Goal: Connect with others: Connect with others

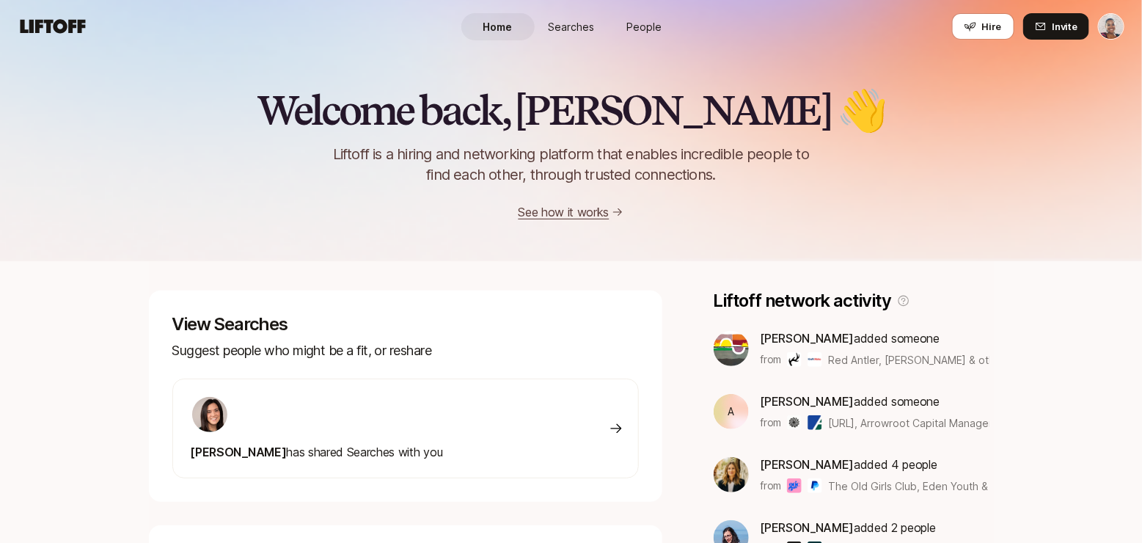
click at [644, 18] on link "People" at bounding box center [644, 26] width 73 height 27
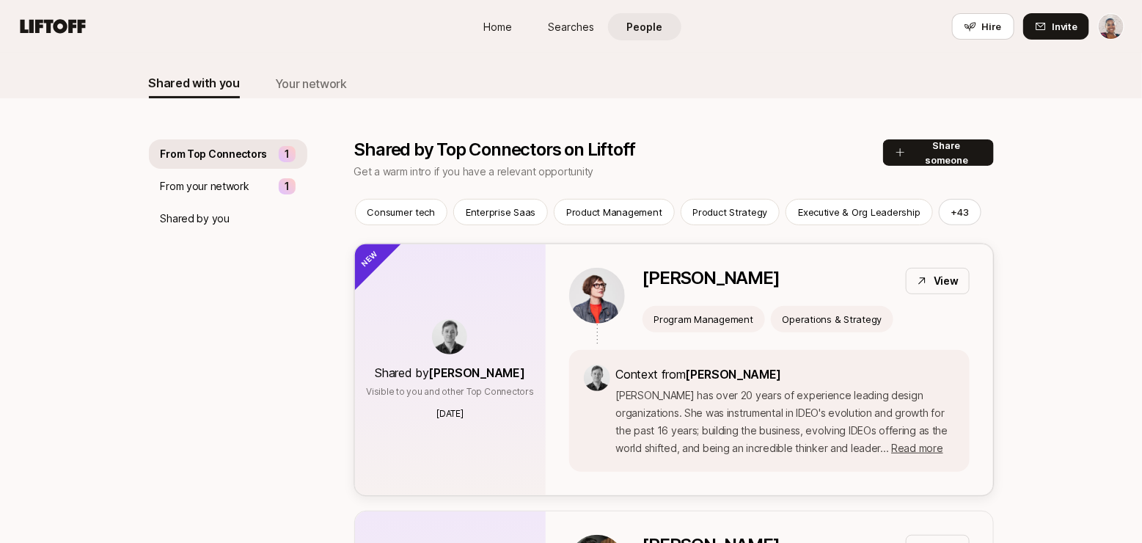
scroll to position [78, 0]
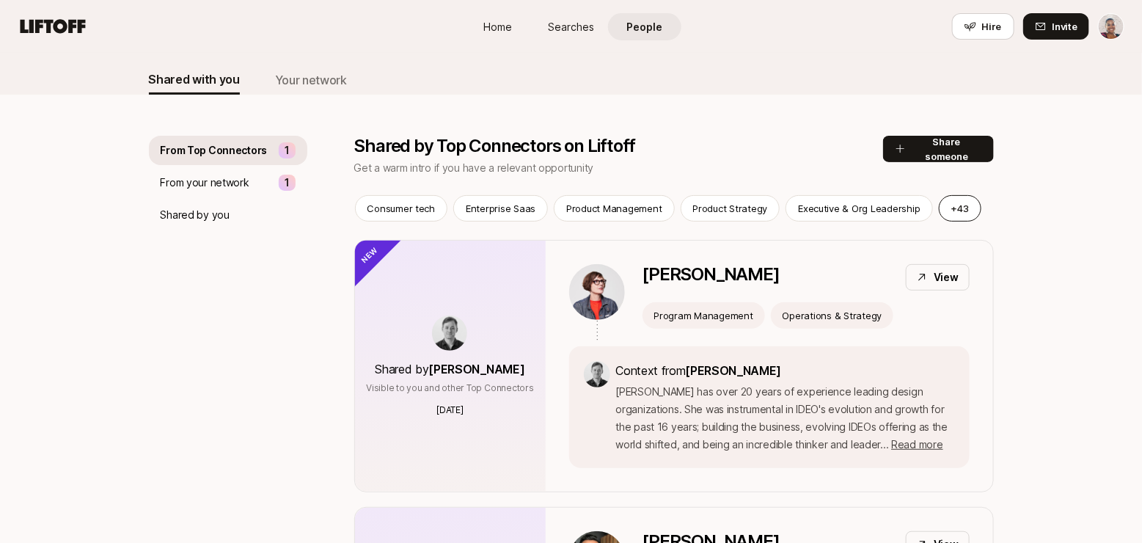
click at [947, 213] on button "+ 43" at bounding box center [959, 208] width 43 height 26
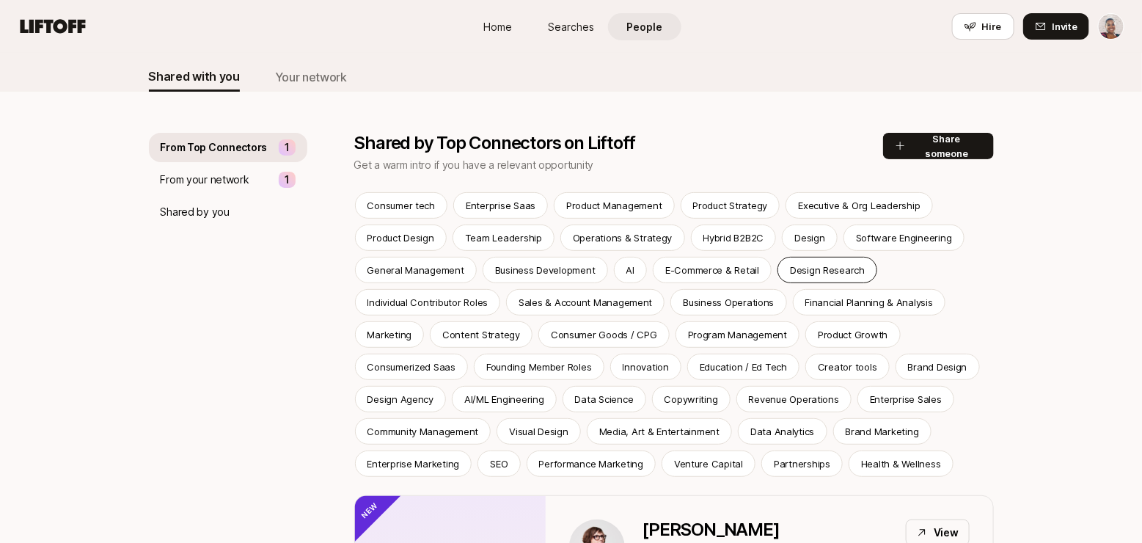
scroll to position [82, 0]
click at [803, 233] on p "Design" at bounding box center [809, 236] width 30 height 15
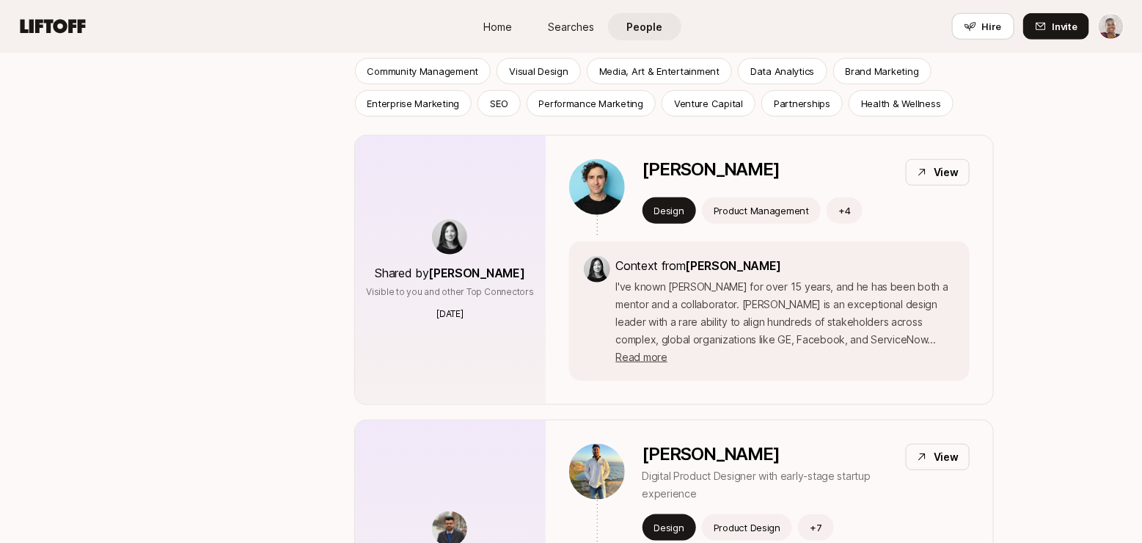
scroll to position [442, 0]
click at [667, 350] on span "Read more" at bounding box center [641, 356] width 51 height 12
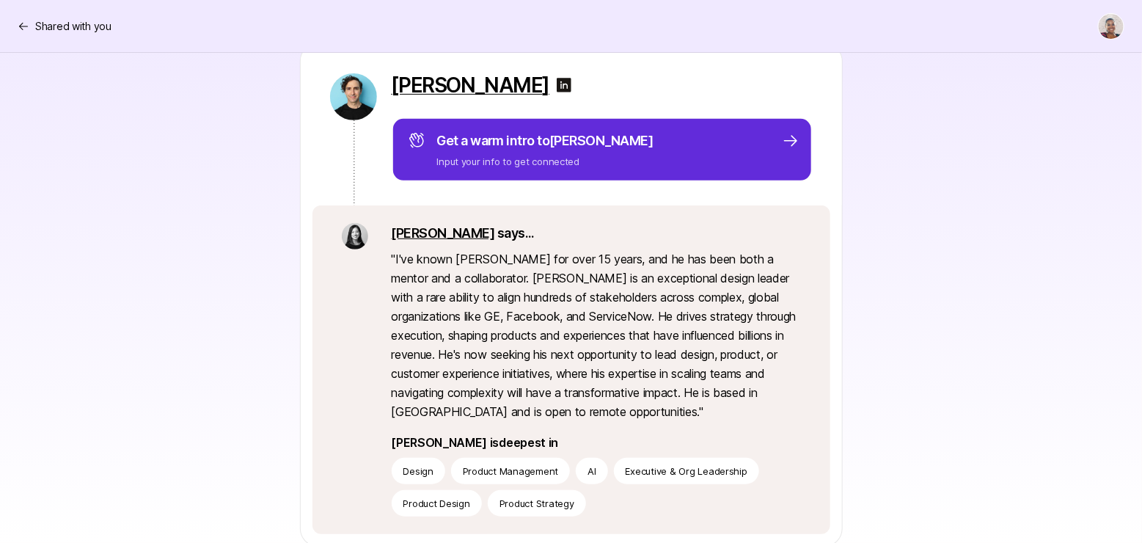
scroll to position [200, 0]
drag, startPoint x: 519, startPoint y: 278, endPoint x: 655, endPoint y: 279, distance: 135.6
click at [655, 279] on p "" I've known Chris for over 15 years, and he has been both a mentor and a colla…" at bounding box center [596, 335] width 409 height 172
copy p "exceptional design leader"
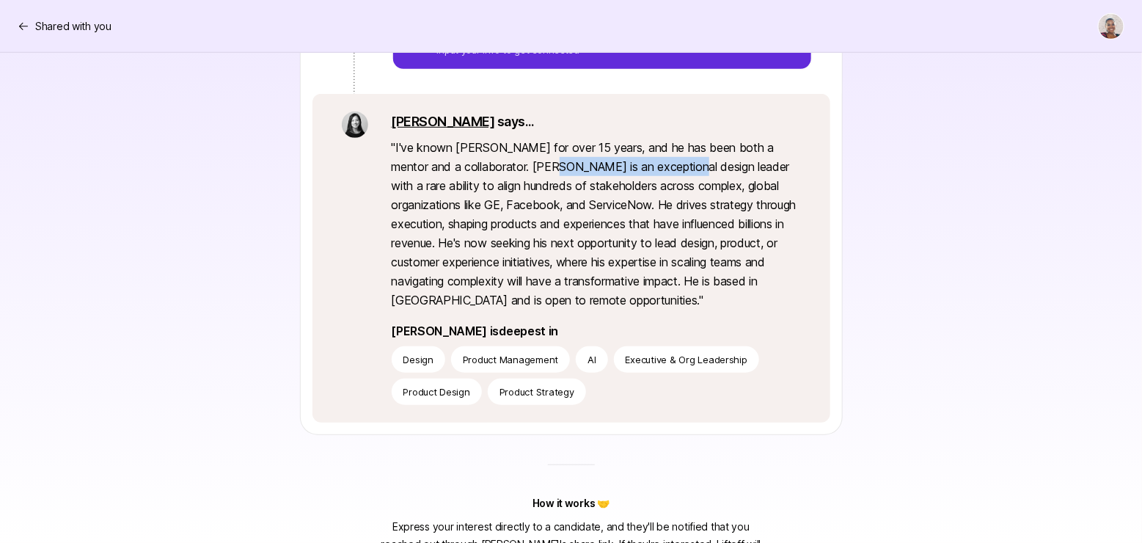
scroll to position [309, 0]
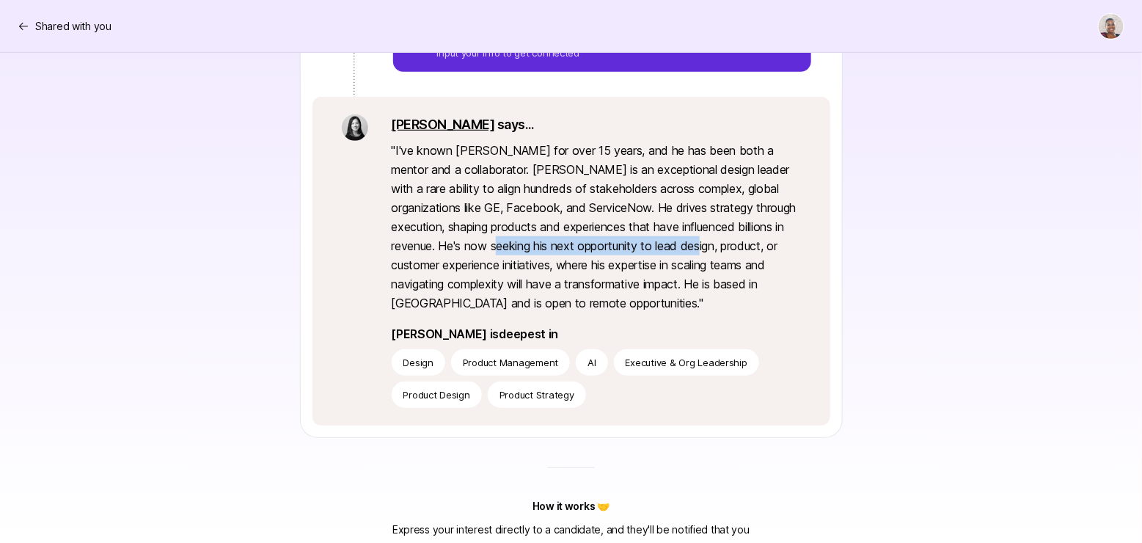
drag, startPoint x: 534, startPoint y: 243, endPoint x: 719, endPoint y: 240, distance: 185.5
click at [697, 241] on p "" I've known Chris for over 15 years, and he has been both a mentor and a colla…" at bounding box center [596, 227] width 409 height 172
click at [738, 240] on p "" I've known Chris for over 15 years, and he has been both a mentor and a colla…" at bounding box center [596, 227] width 409 height 172
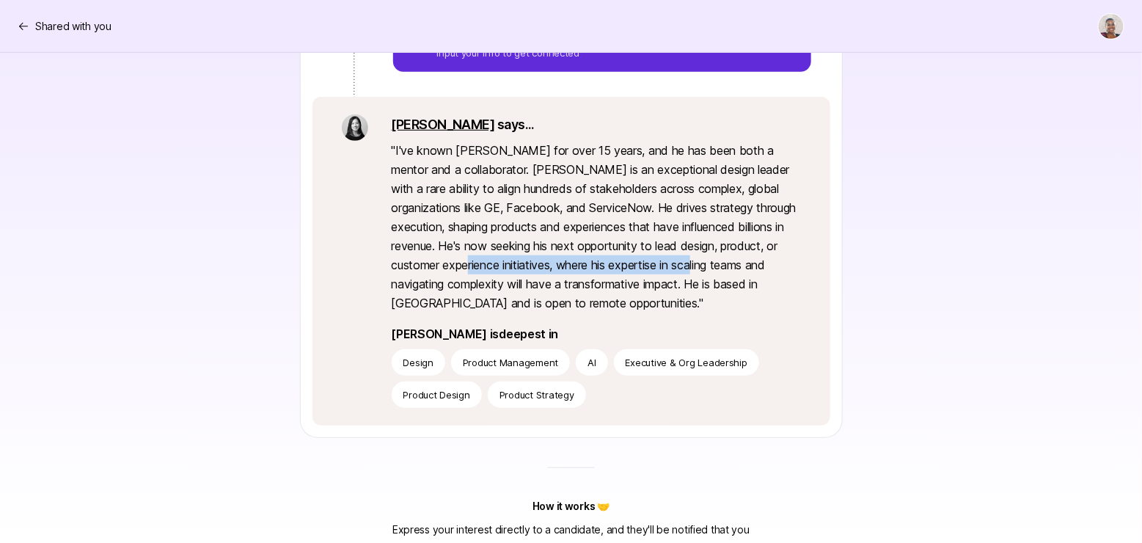
drag, startPoint x: 501, startPoint y: 263, endPoint x: 724, endPoint y: 259, distance: 222.9
click at [685, 260] on p "" I've known Chris for over 15 years, and he has been both a mentor and a colla…" at bounding box center [596, 227] width 409 height 172
click at [728, 259] on p "" I've known Chris for over 15 years, and he has been both a mentor and a colla…" at bounding box center [596, 227] width 409 height 172
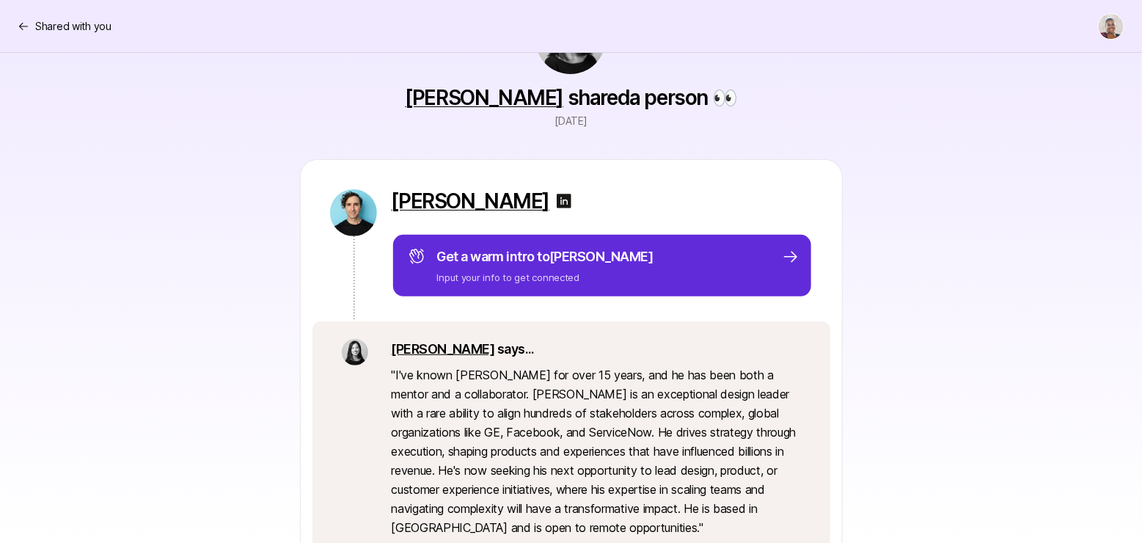
scroll to position [0, 0]
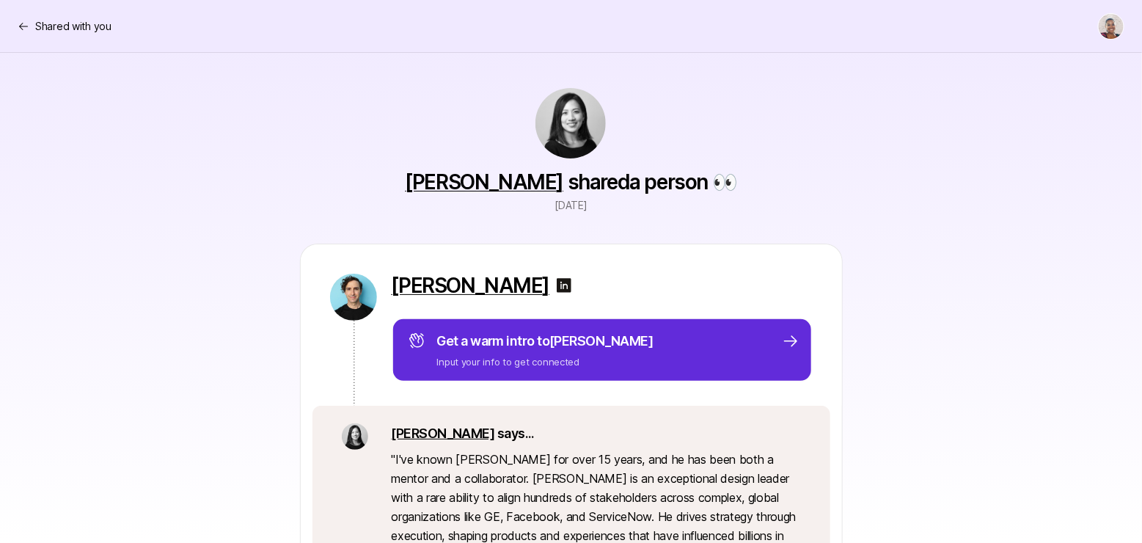
click at [555, 283] on img at bounding box center [564, 285] width 18 height 18
click at [406, 126] on div "Stacy La shared a person 👀 8 days ago Chris Baum Get a warm intro to Chris Inpu…" at bounding box center [571, 467] width 845 height 829
click at [36, 29] on p "Shared with you" at bounding box center [73, 27] width 76 height 18
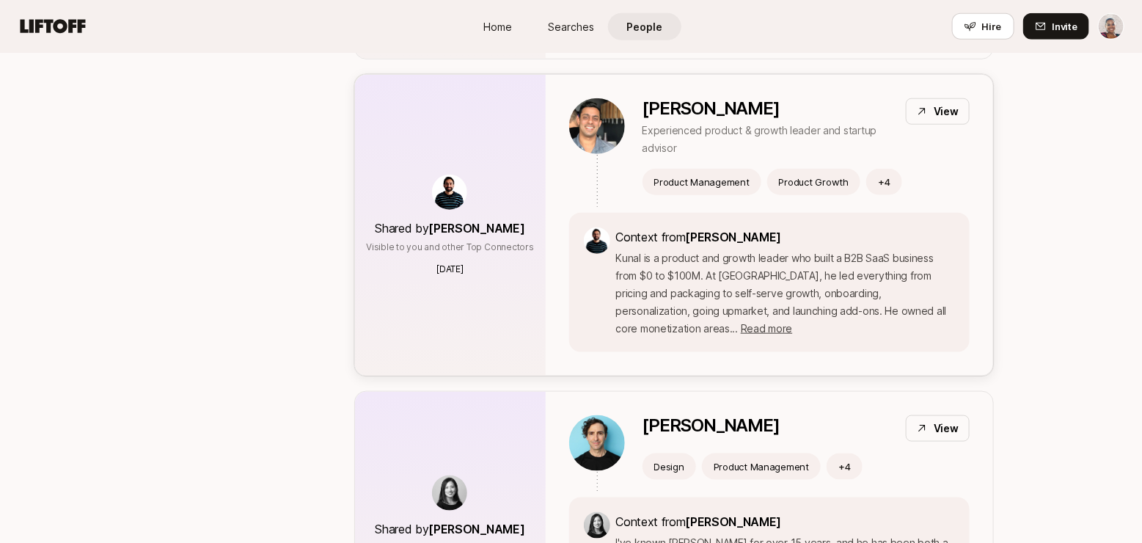
scroll to position [517, 0]
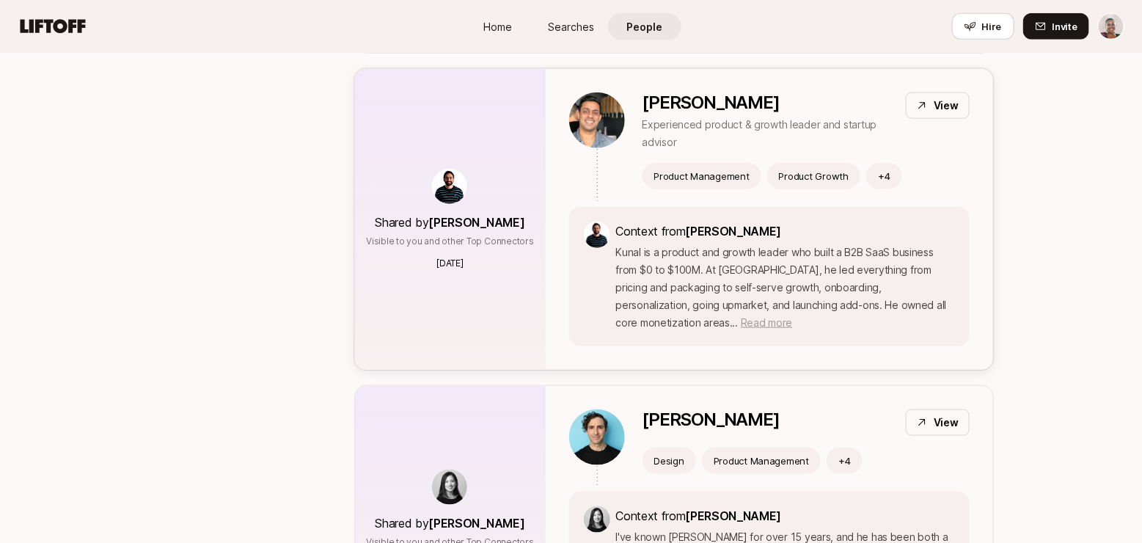
click at [741, 323] on span "Read more" at bounding box center [766, 322] width 51 height 12
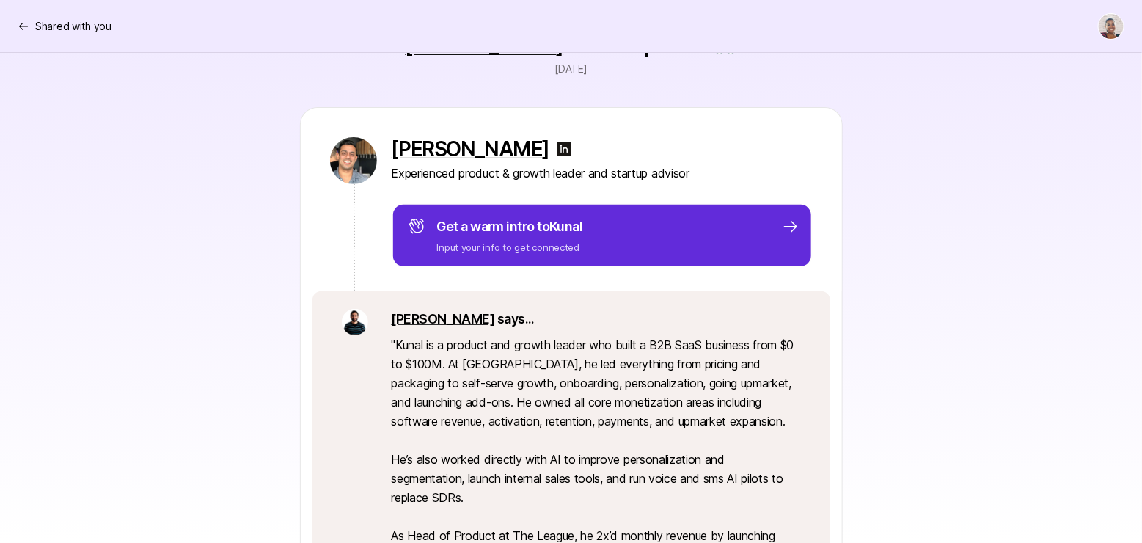
scroll to position [136, 0]
click at [26, 23] on icon at bounding box center [24, 27] width 12 height 12
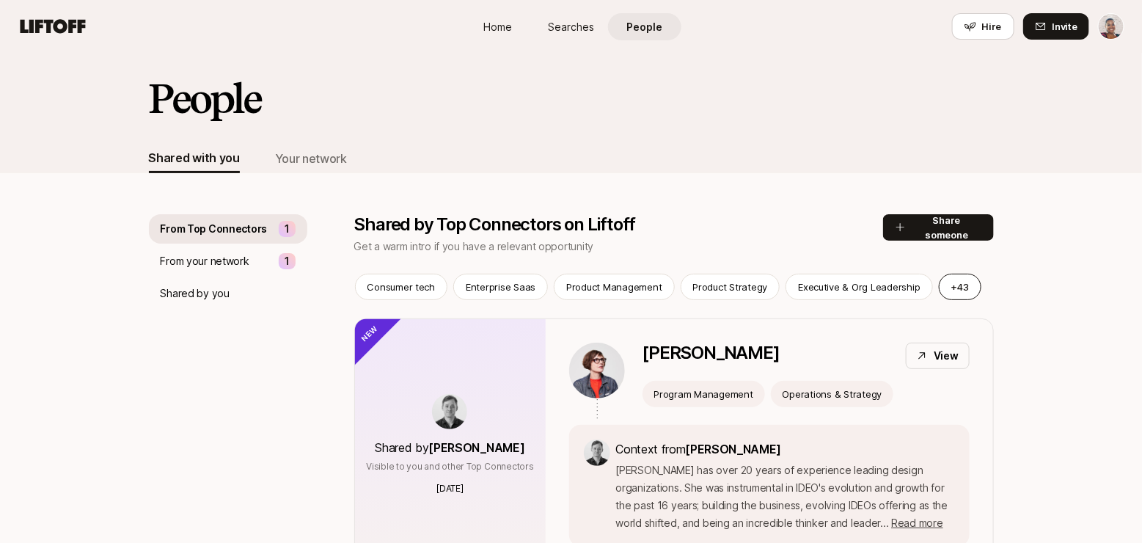
click at [949, 278] on button "+ 43" at bounding box center [959, 286] width 43 height 26
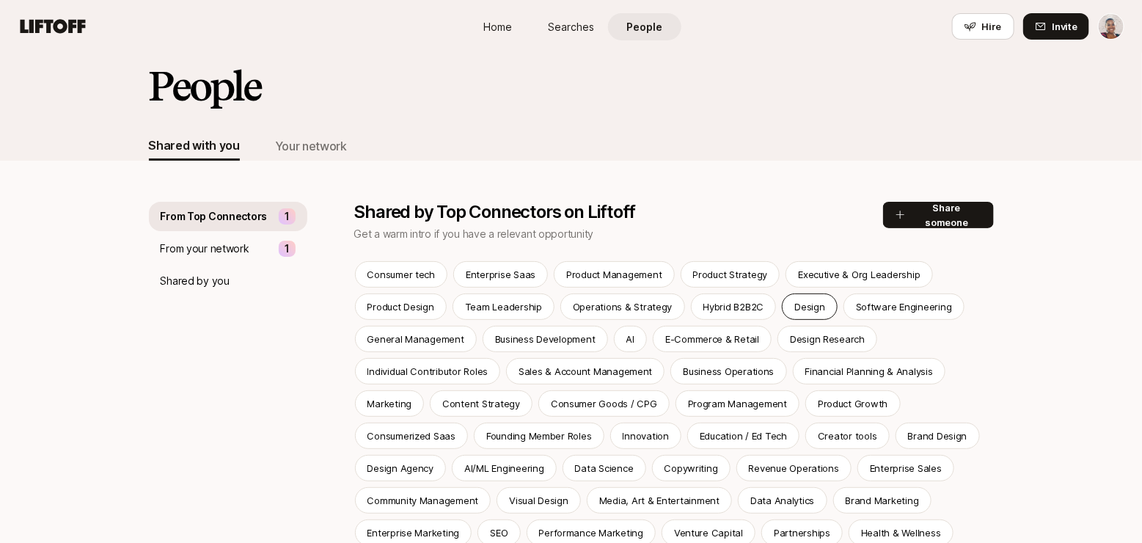
scroll to position [17, 0]
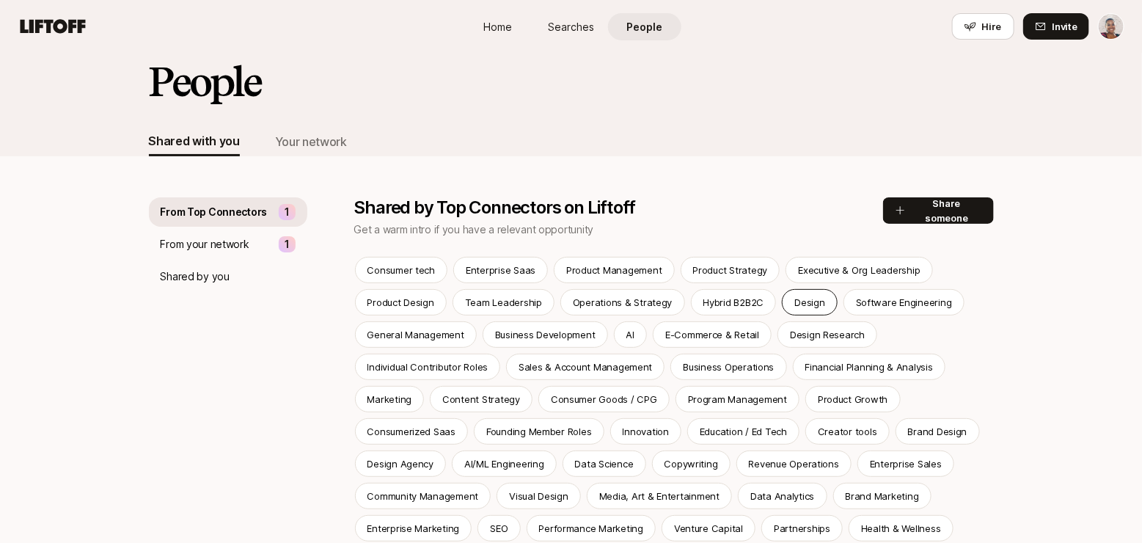
click at [805, 296] on p "Design" at bounding box center [809, 302] width 30 height 15
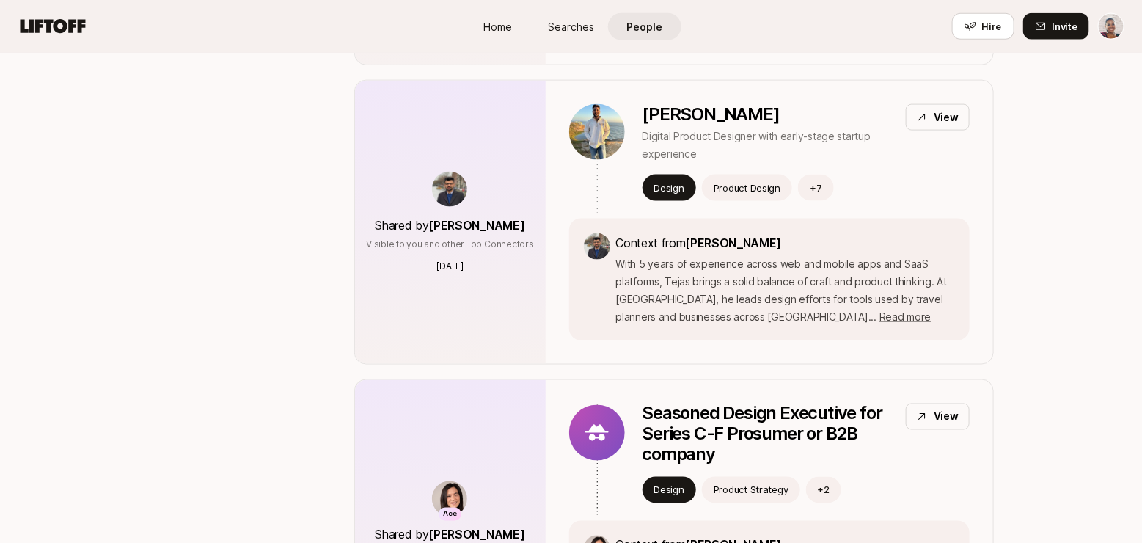
scroll to position [783, 0]
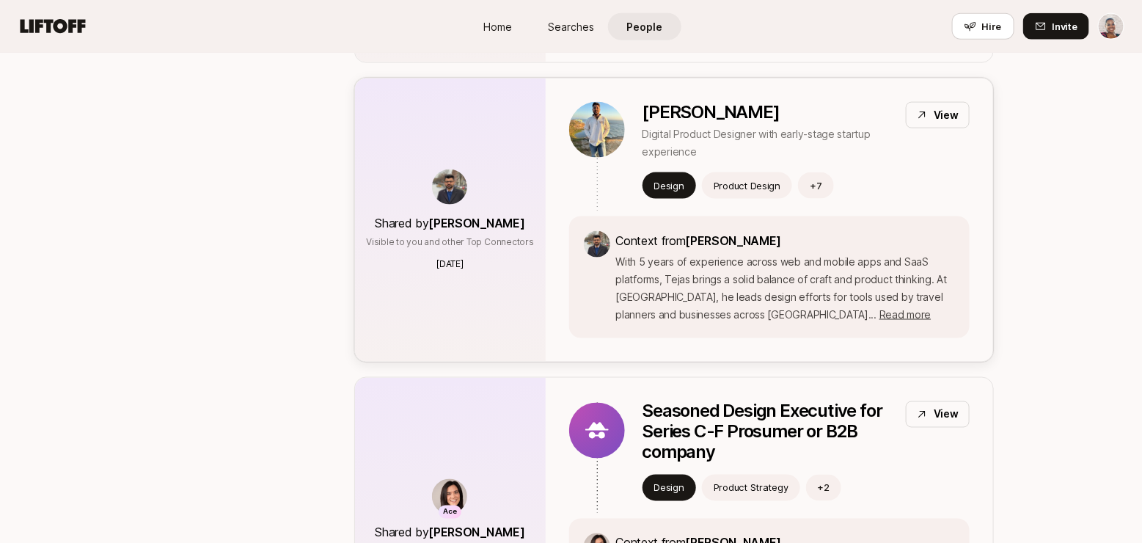
click at [926, 109] on icon at bounding box center [922, 115] width 12 height 12
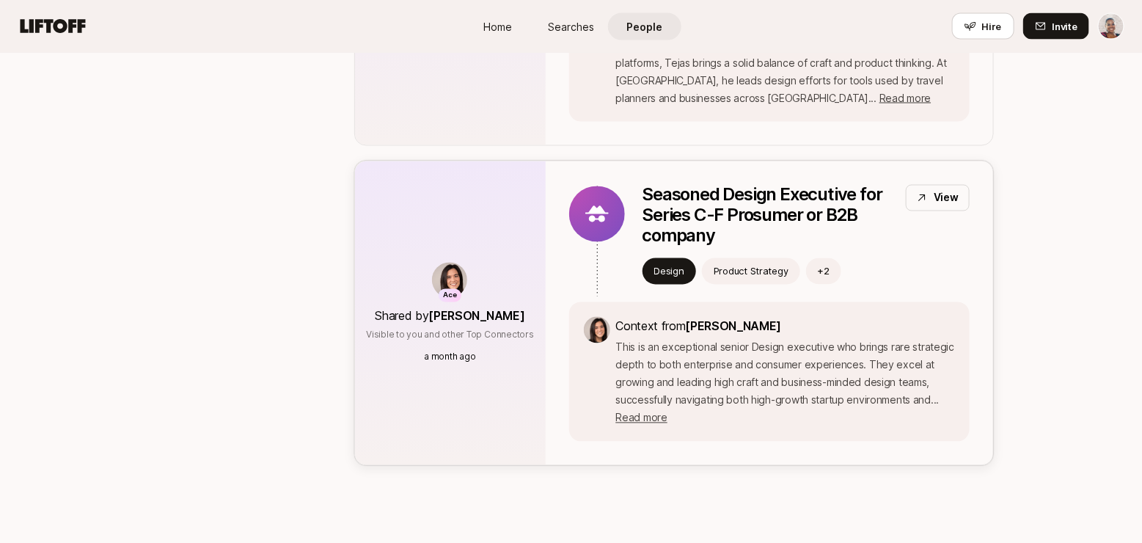
scroll to position [1002, 0]
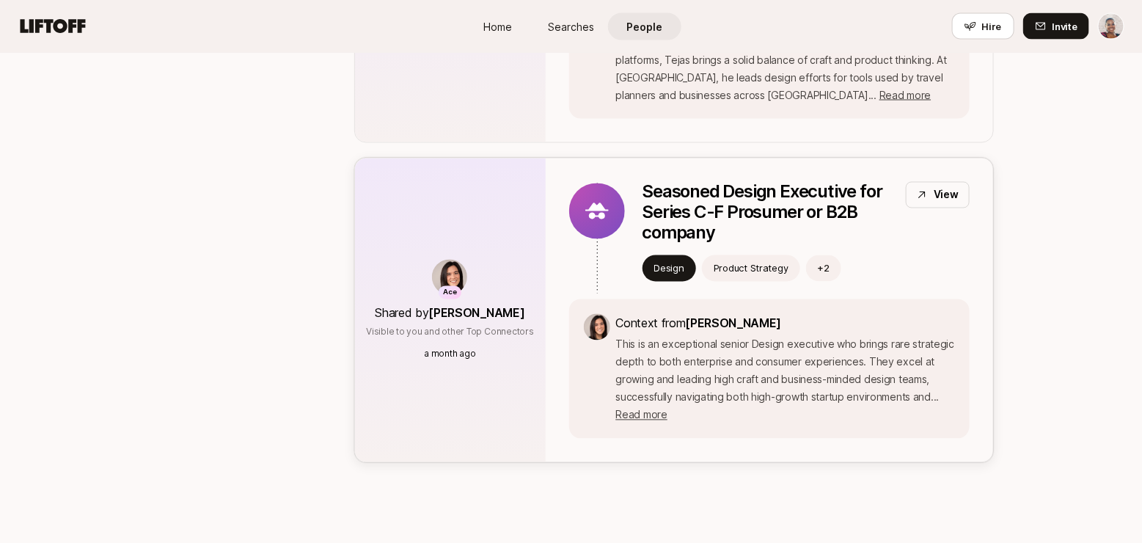
click at [917, 189] on icon at bounding box center [922, 195] width 12 height 12
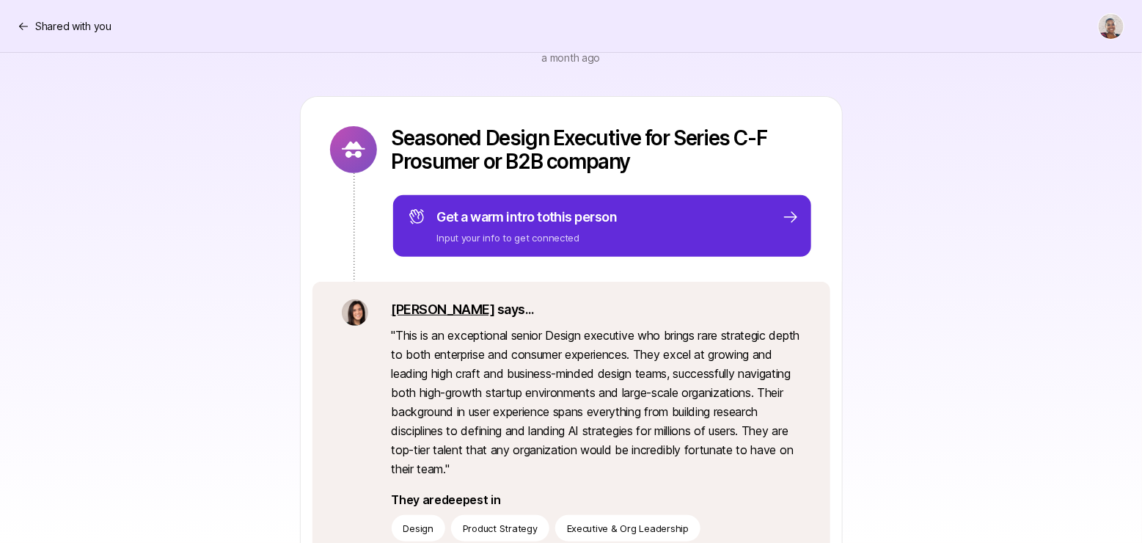
scroll to position [117, 0]
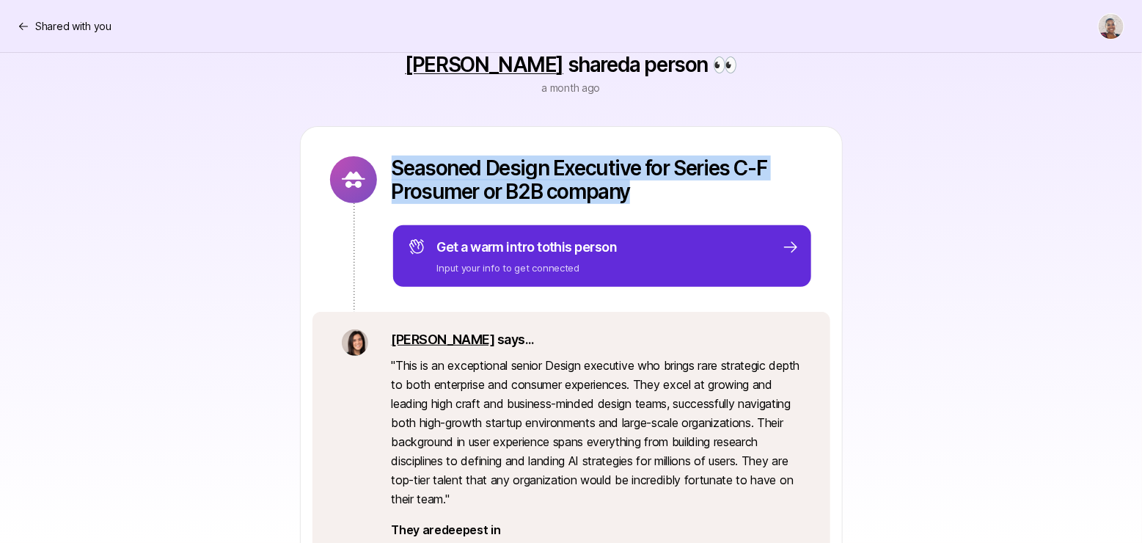
drag, startPoint x: 637, startPoint y: 189, endPoint x: 389, endPoint y: 166, distance: 249.7
click at [389, 166] on div "Seasoned Design Executive for Series C-F Prosumer or B2B company Get a warm int…" at bounding box center [571, 219] width 541 height 185
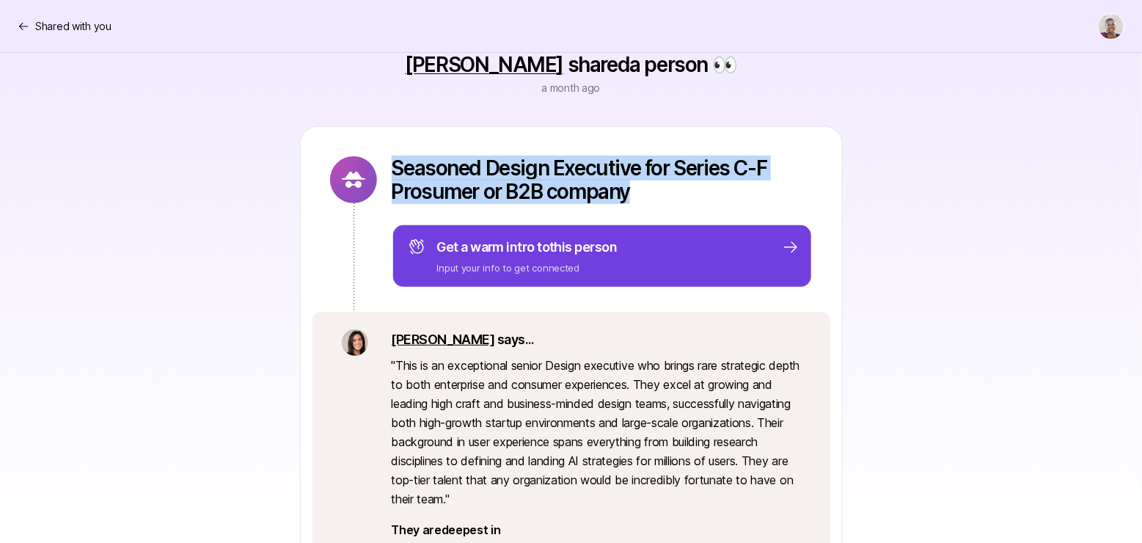
copy p "Seasoned Design Executive for Series C-F Prosumer or B2B company"
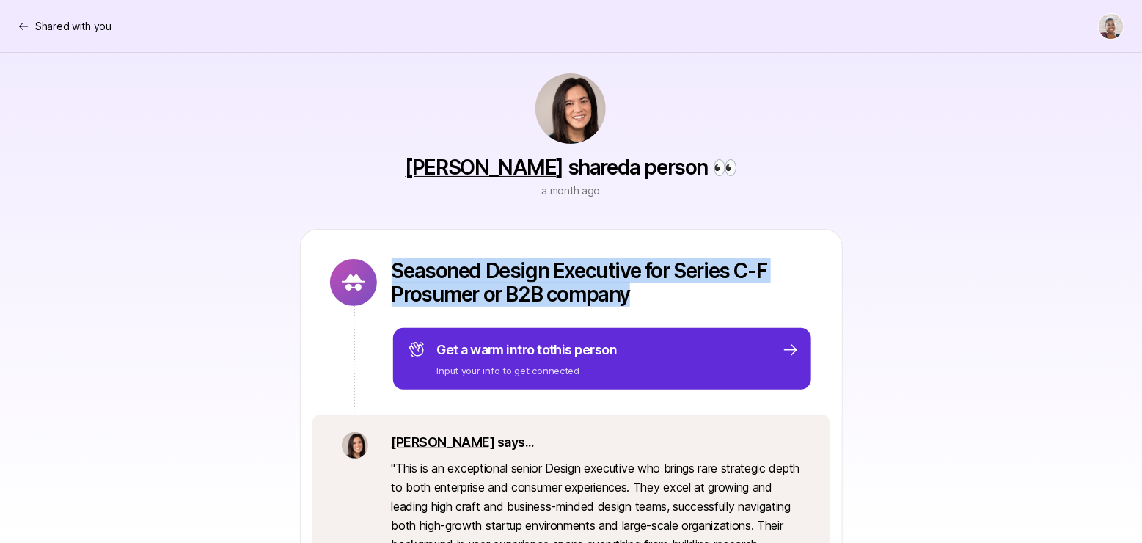
scroll to position [0, 0]
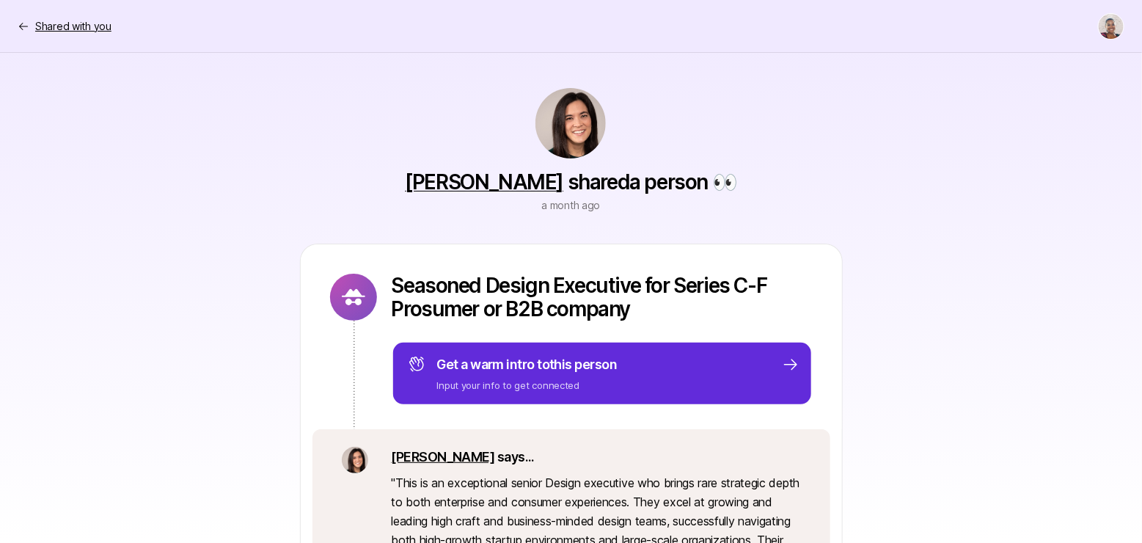
click at [98, 28] on p "Shared with you" at bounding box center [73, 27] width 76 height 18
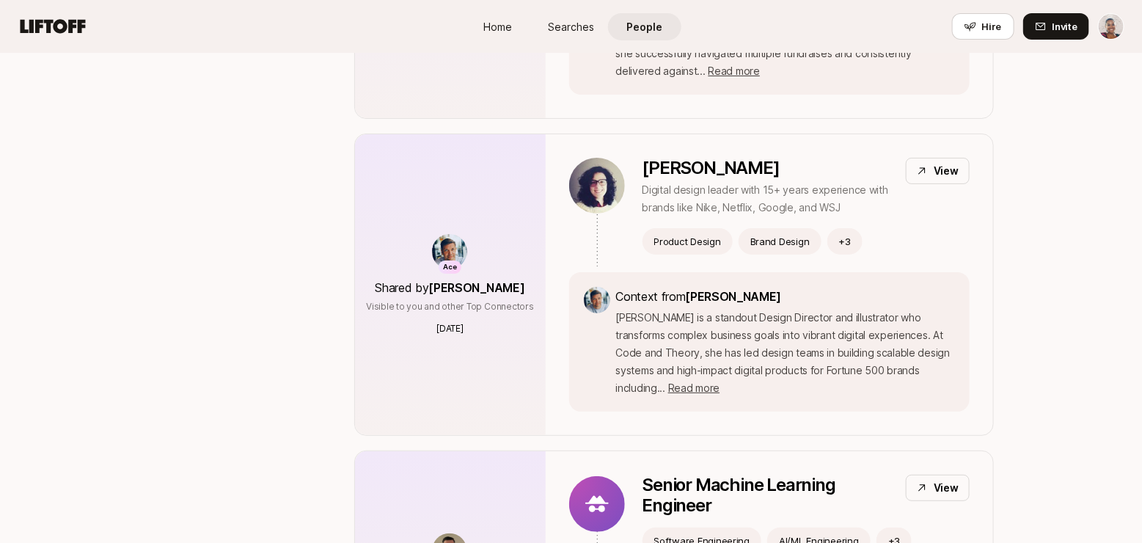
scroll to position [2288, 0]
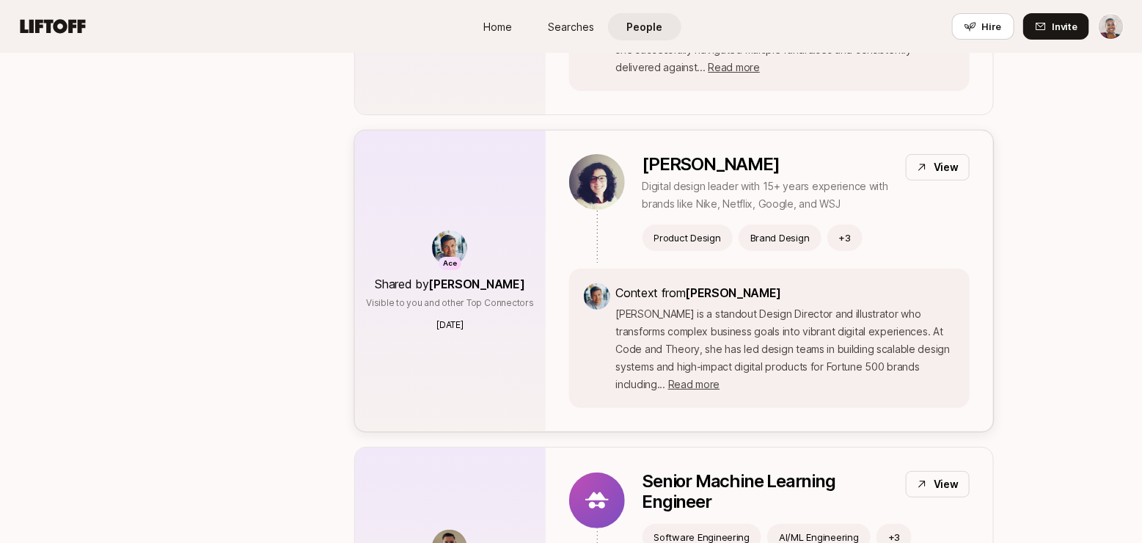
click at [938, 158] on p "View" at bounding box center [945, 167] width 25 height 18
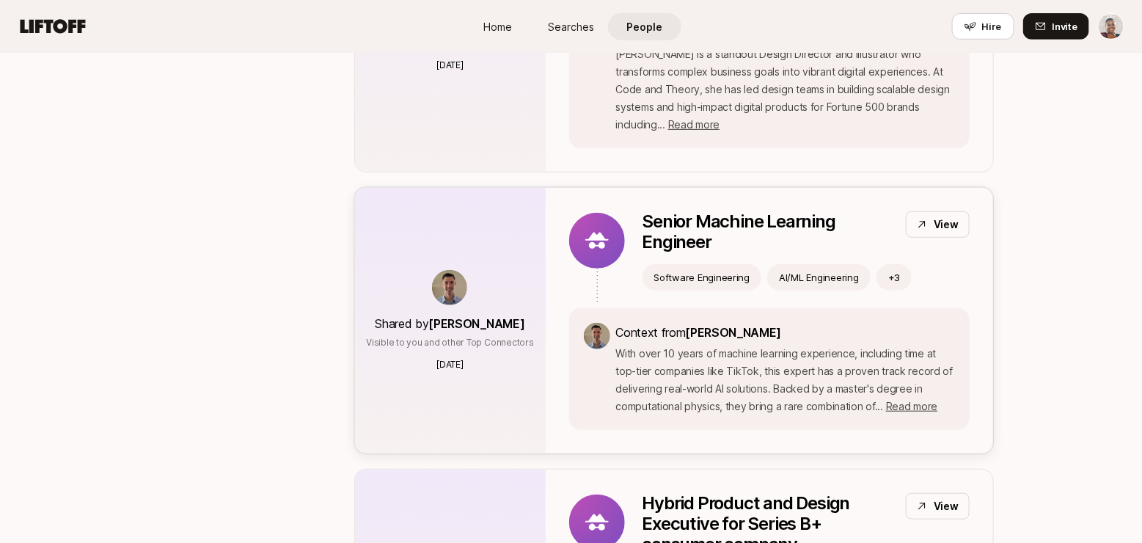
scroll to position [2548, 0]
click at [939, 216] on p "View" at bounding box center [945, 225] width 25 height 18
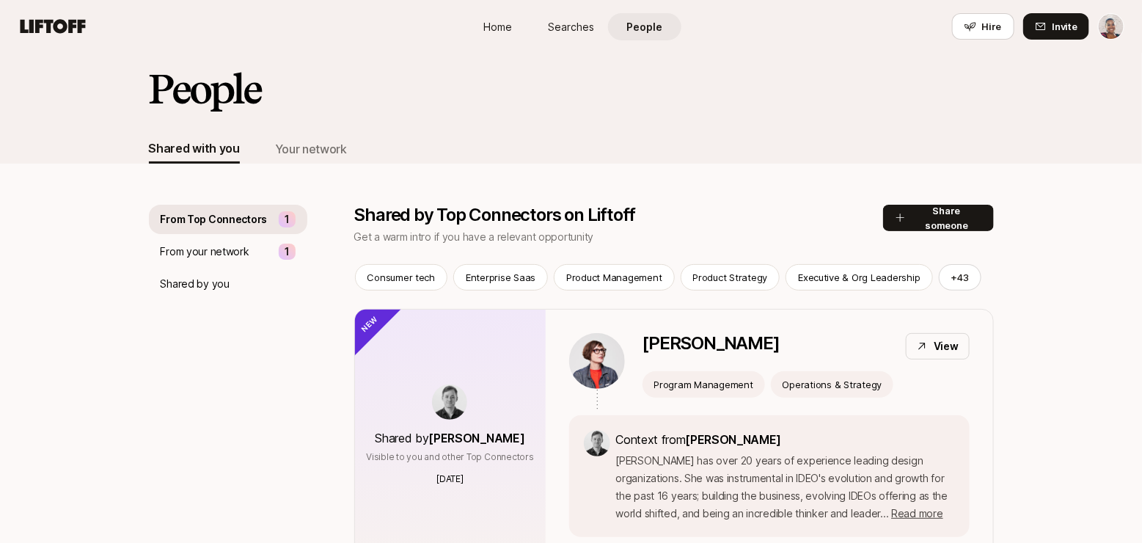
scroll to position [0, 0]
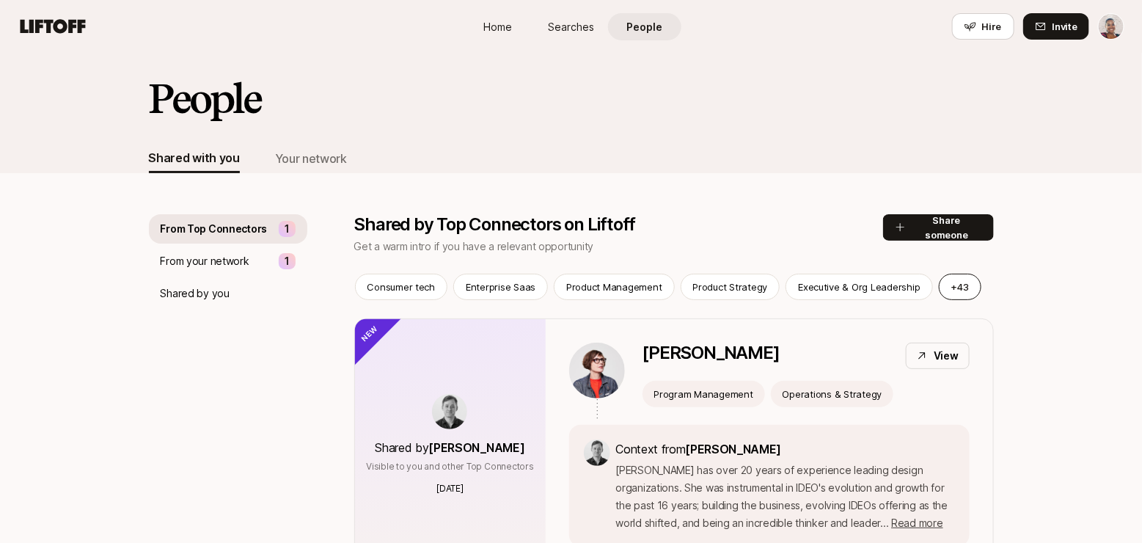
click at [938, 281] on button "+ 43" at bounding box center [959, 286] width 43 height 26
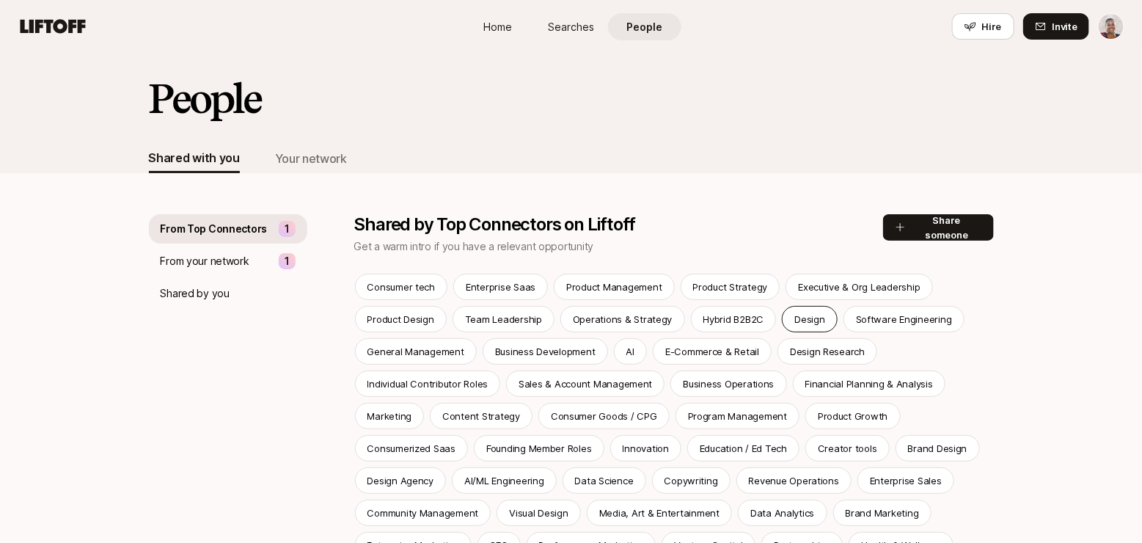
click at [794, 322] on p "Design" at bounding box center [809, 319] width 30 height 15
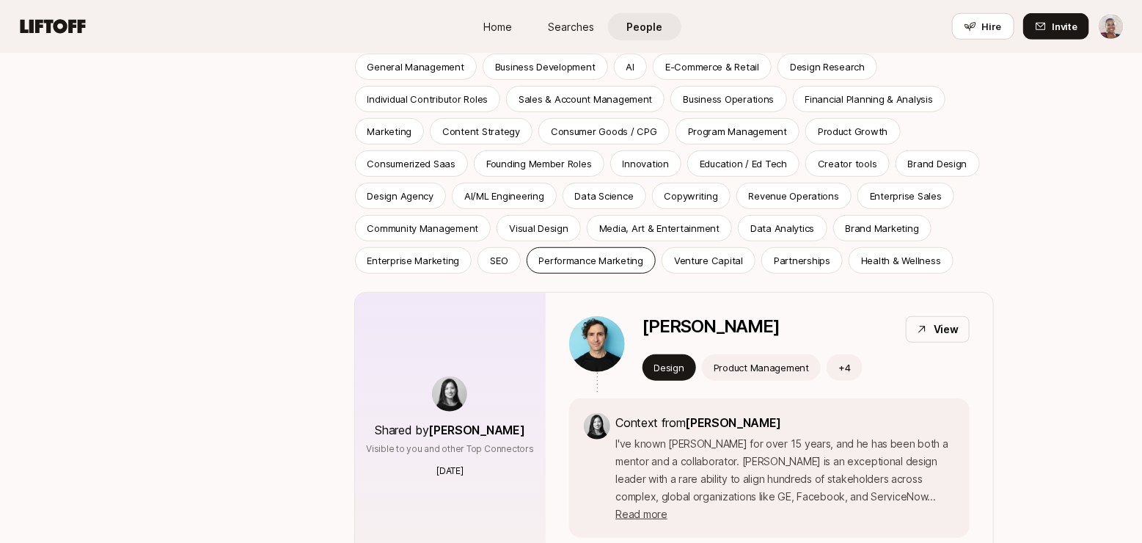
scroll to position [286, 0]
click at [403, 196] on p "Design Agency" at bounding box center [400, 194] width 67 height 15
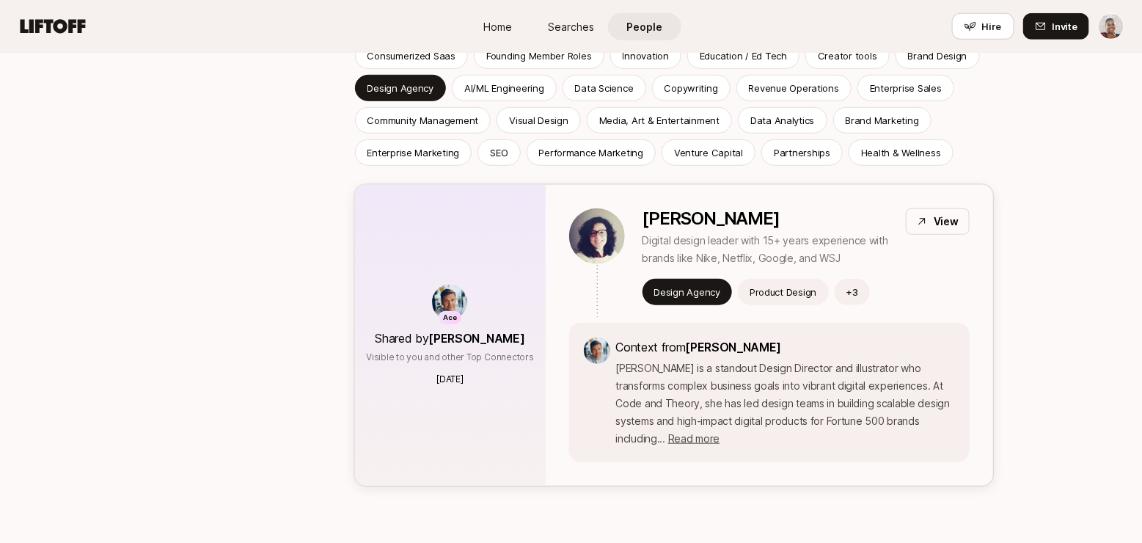
scroll to position [417, 0]
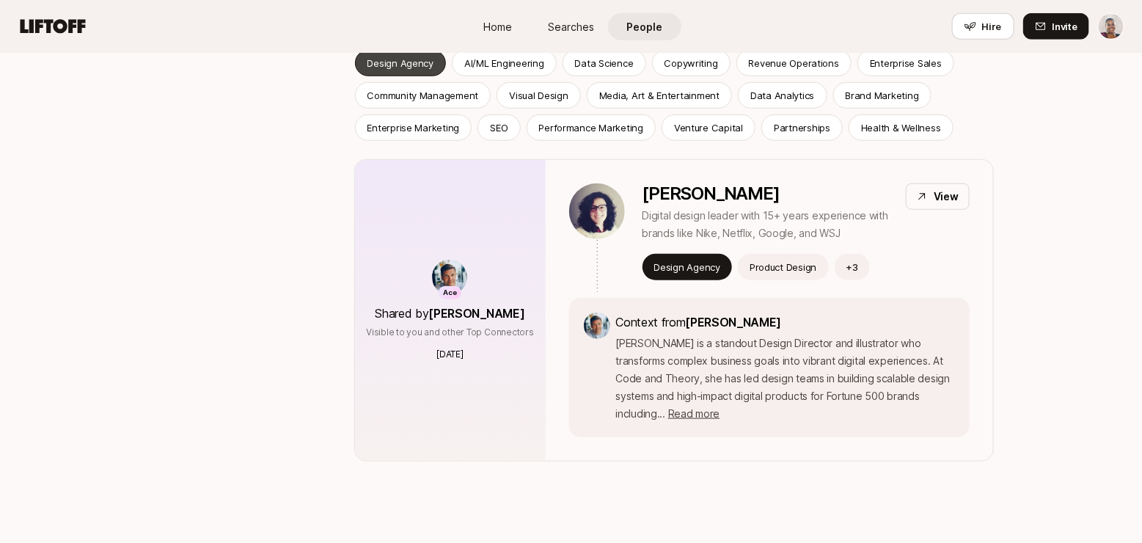
click at [432, 65] on p "Design Agency" at bounding box center [400, 63] width 67 height 15
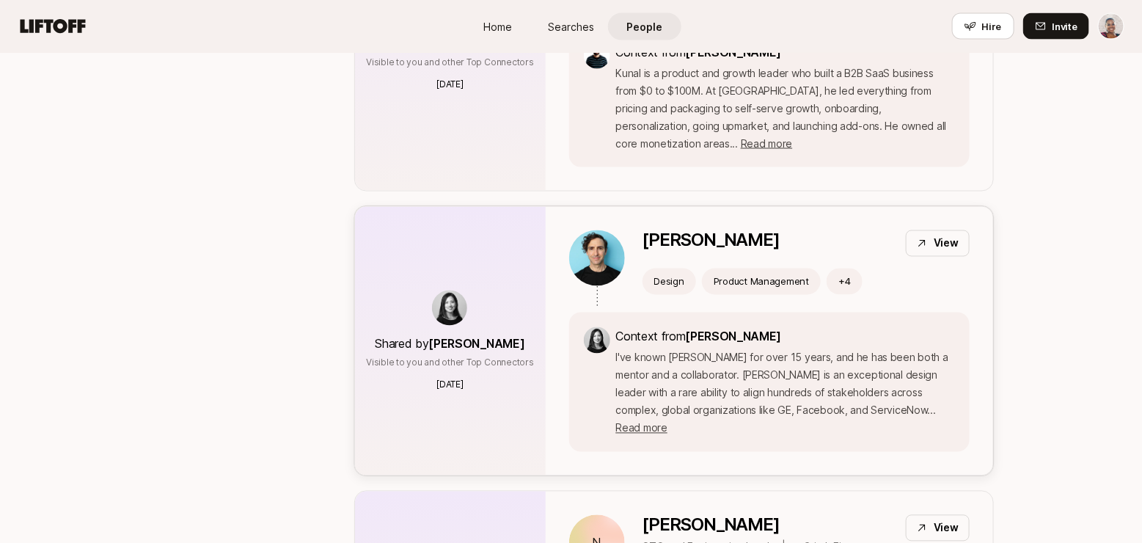
scroll to position [956, 0]
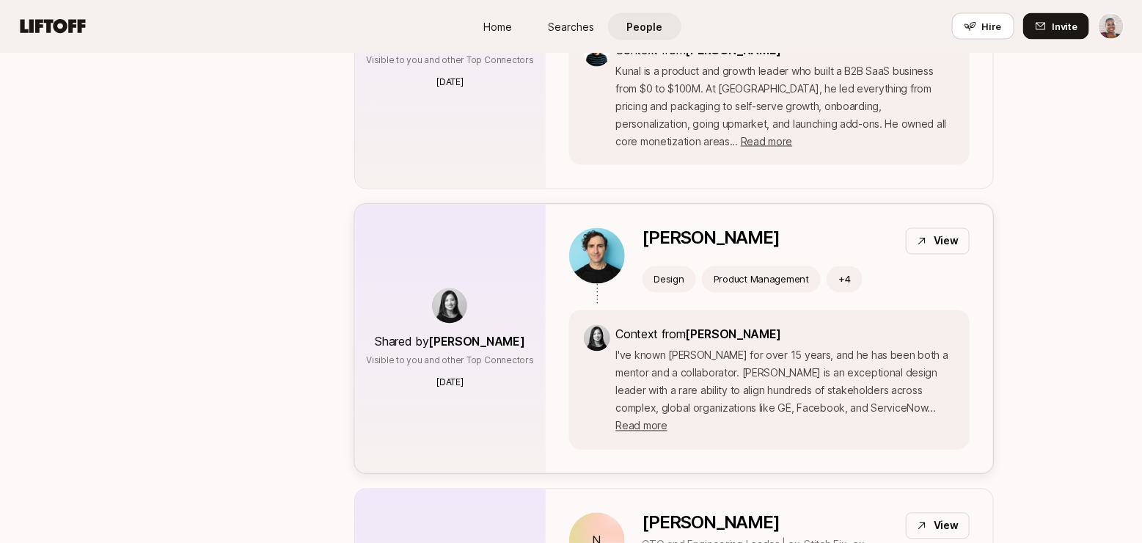
click at [933, 231] on div "View" at bounding box center [937, 241] width 64 height 26
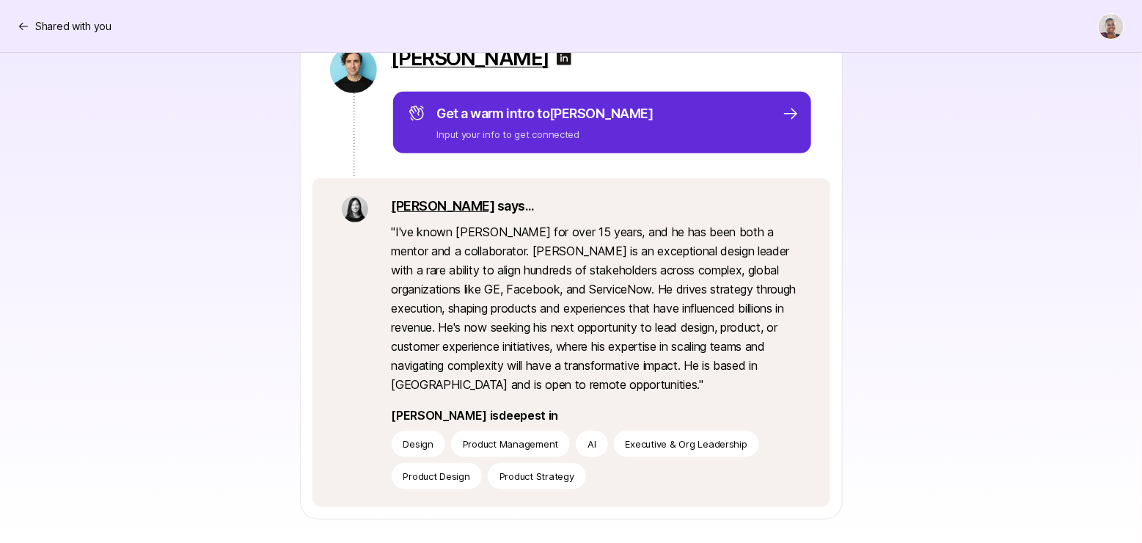
scroll to position [241, 0]
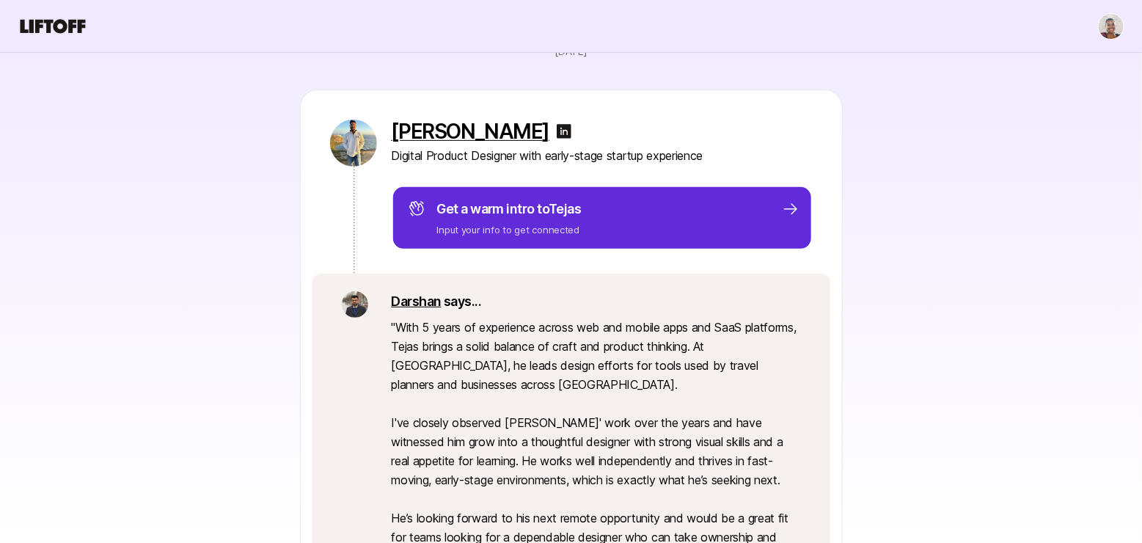
scroll to position [153, 0]
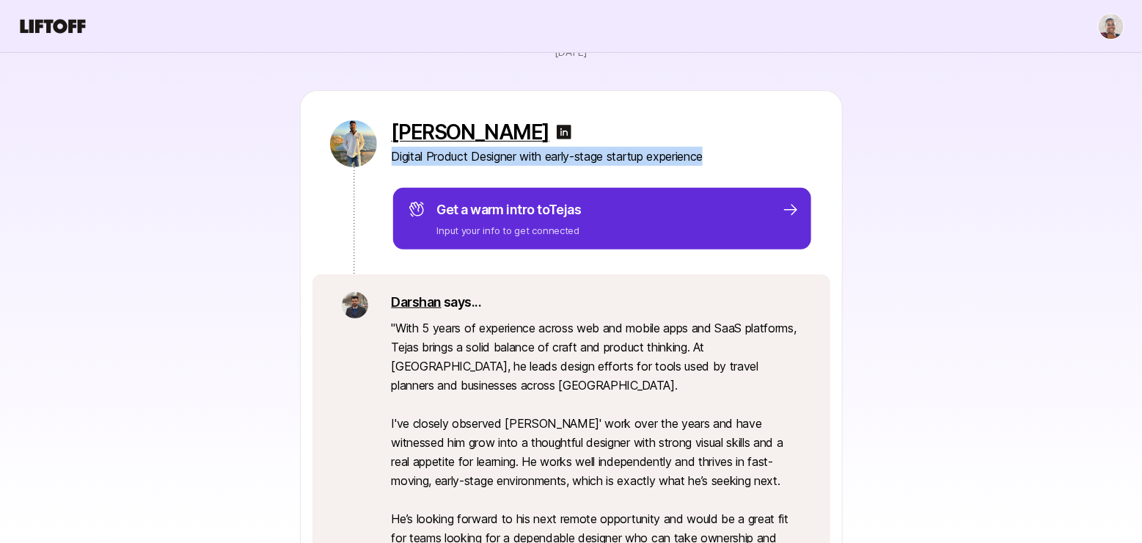
drag, startPoint x: 714, startPoint y: 153, endPoint x: 387, endPoint y: 154, distance: 327.0
click at [387, 154] on div "[PERSON_NAME] Digital Product Designer with early-stage startup experience Get …" at bounding box center [571, 182] width 541 height 183
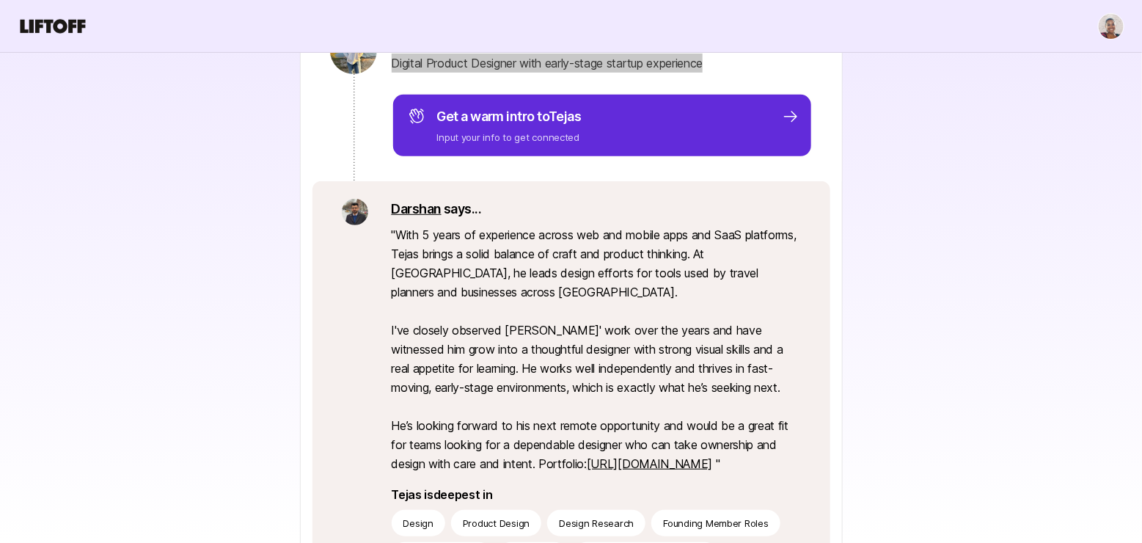
scroll to position [262, 0]
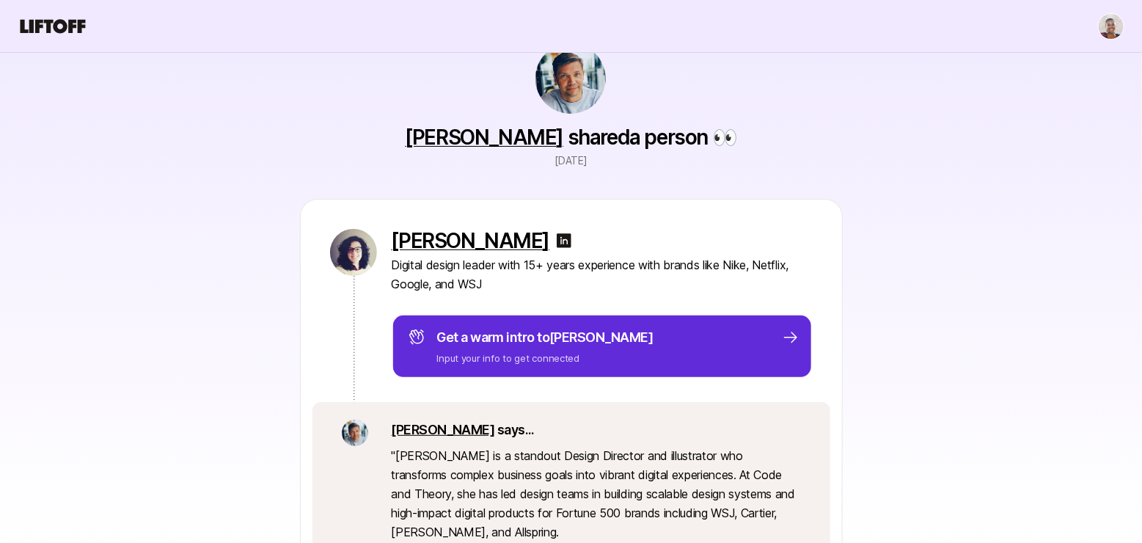
scroll to position [48, 0]
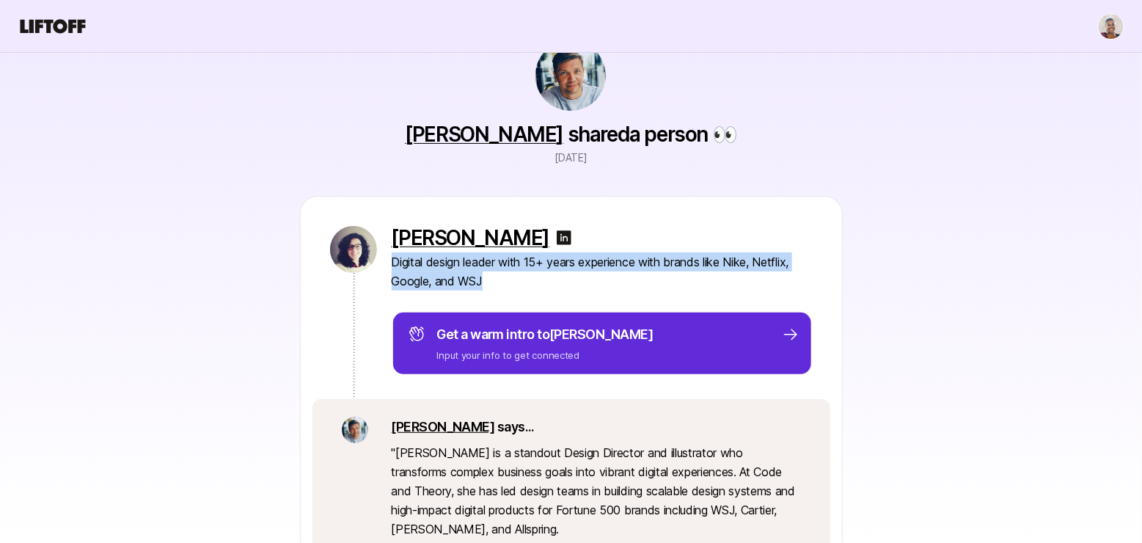
drag, startPoint x: 476, startPoint y: 279, endPoint x: 391, endPoint y: 265, distance: 86.1
click at [392, 265] on p "Digital design leader with 15+ years experience with brands like Nike, Netflix,…" at bounding box center [602, 271] width 421 height 38
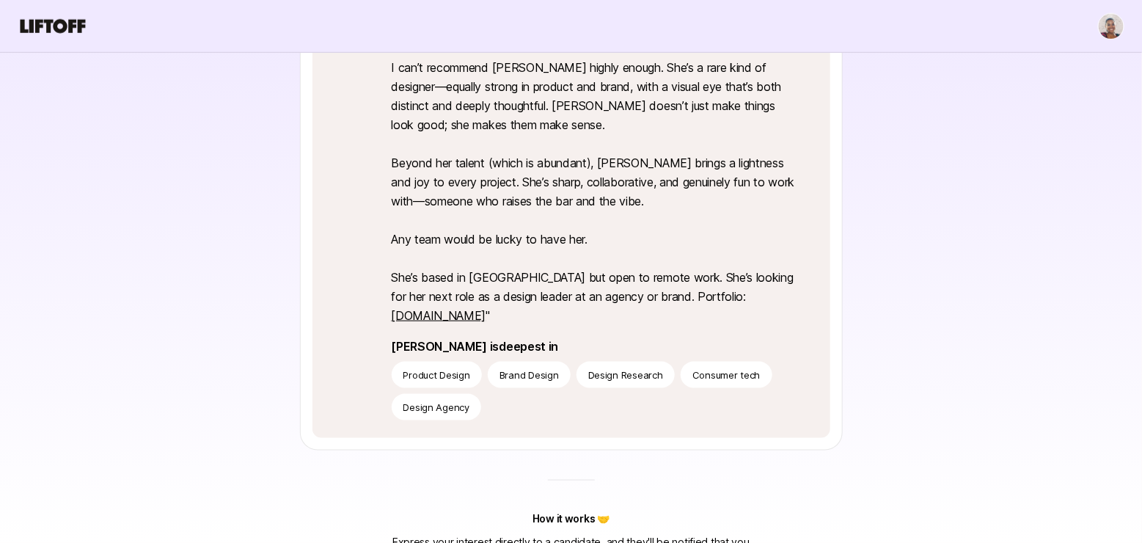
scroll to position [550, 0]
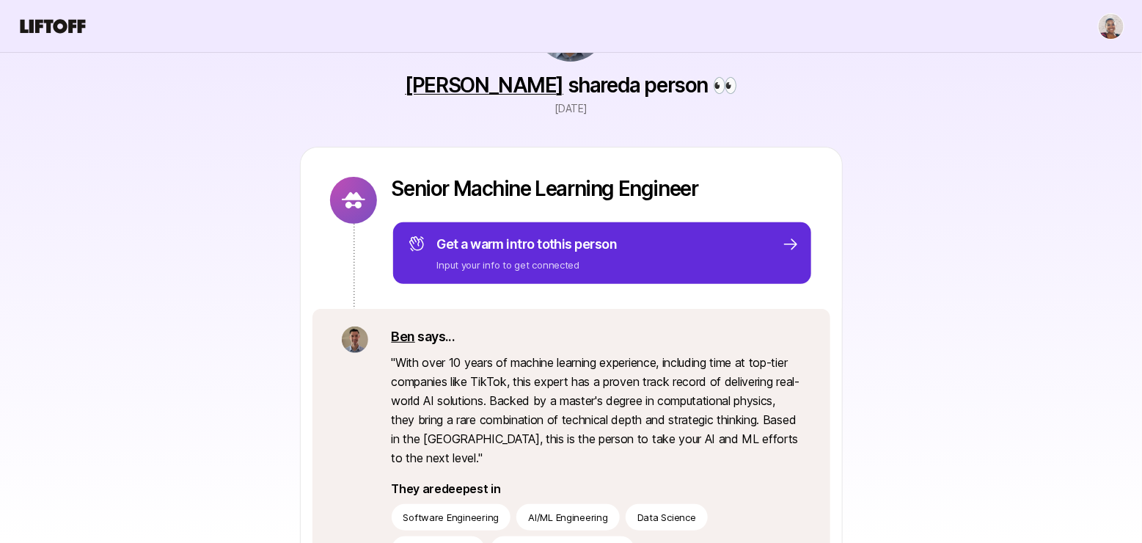
scroll to position [92, 0]
